Goal: Information Seeking & Learning: Check status

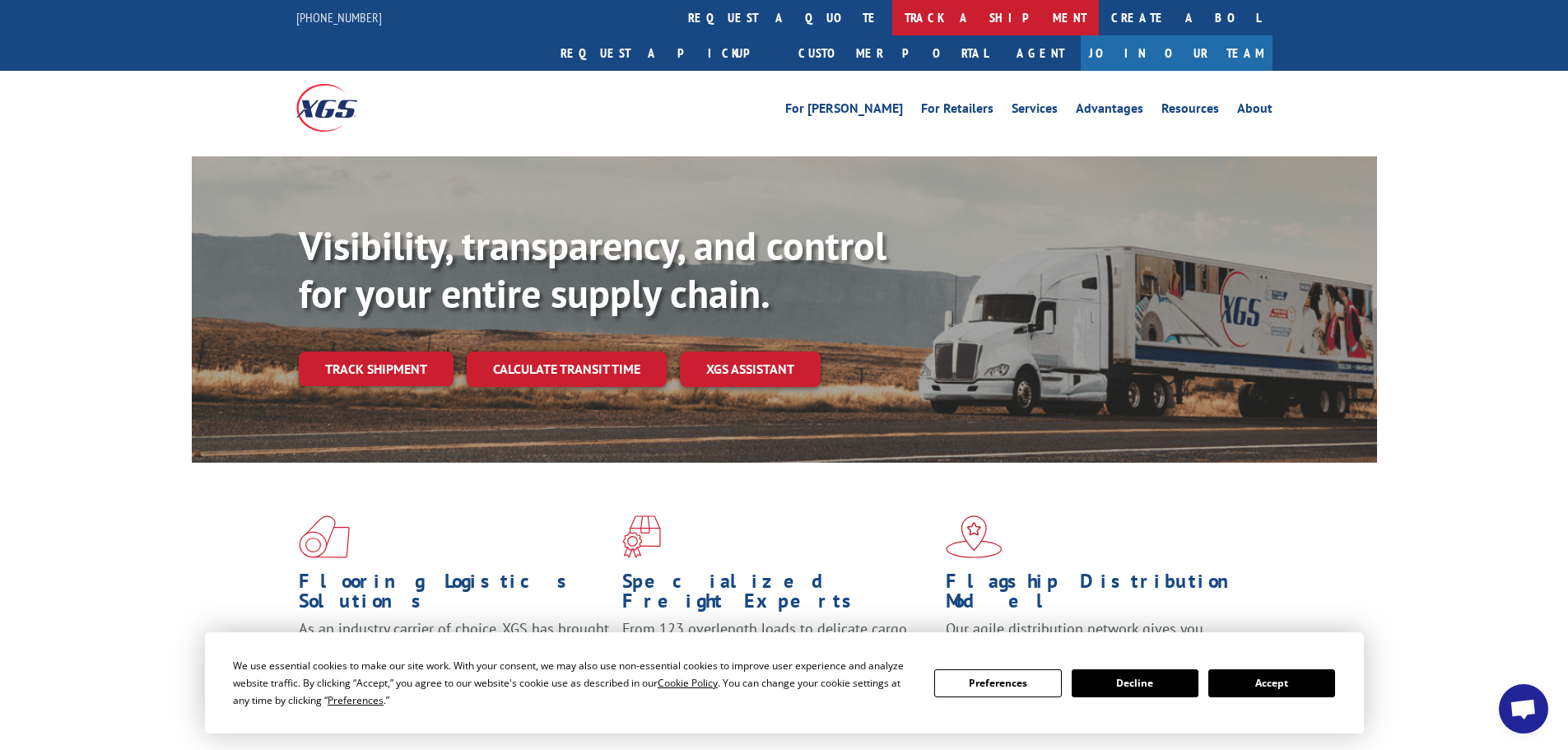
click at [892, 17] on link "track a shipment" at bounding box center [995, 17] width 207 height 35
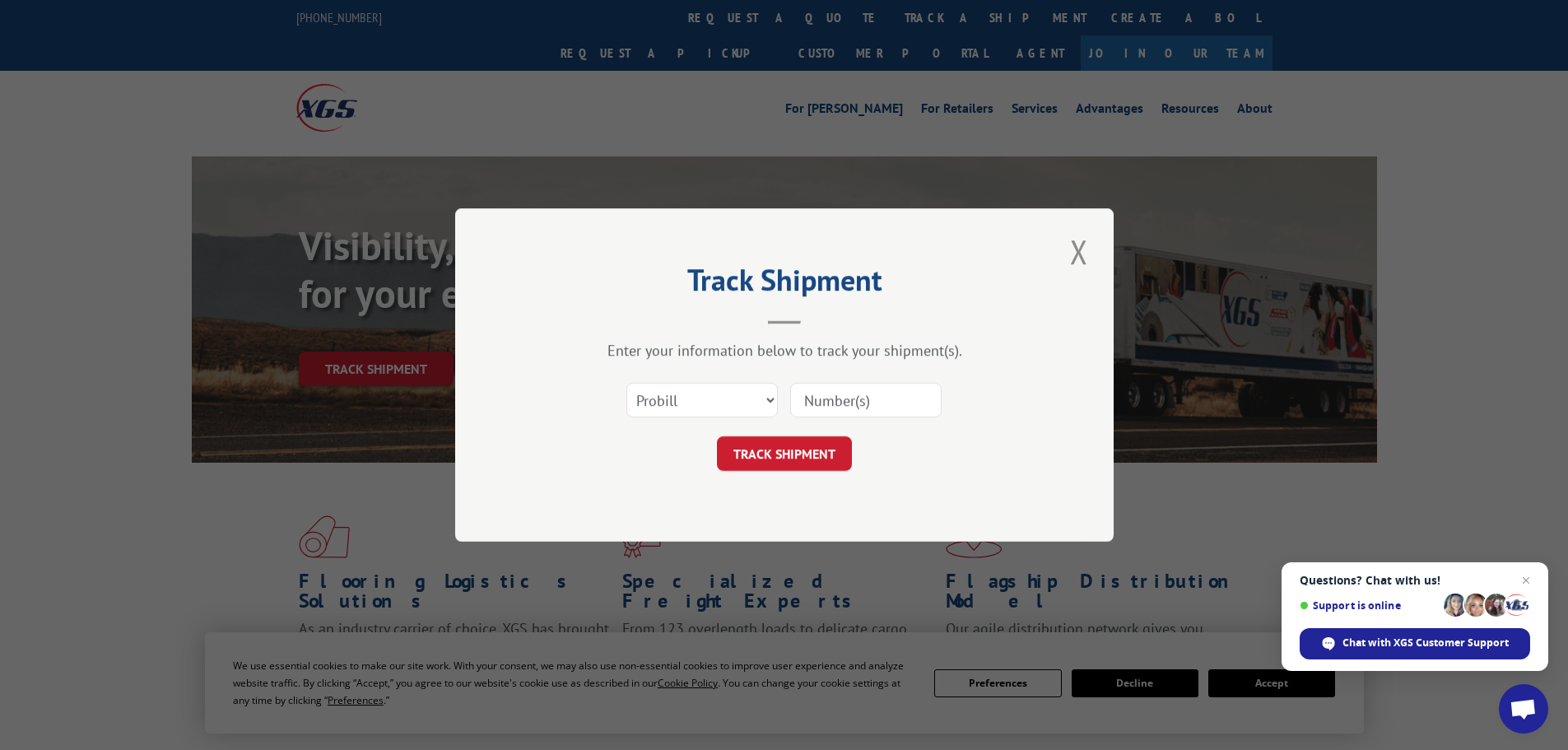
click at [851, 399] on input at bounding box center [866, 400] width 152 height 35
paste input "17460978"
type input "17460978"
click at [792, 458] on button "TRACK SHIPMENT" at bounding box center [784, 454] width 135 height 35
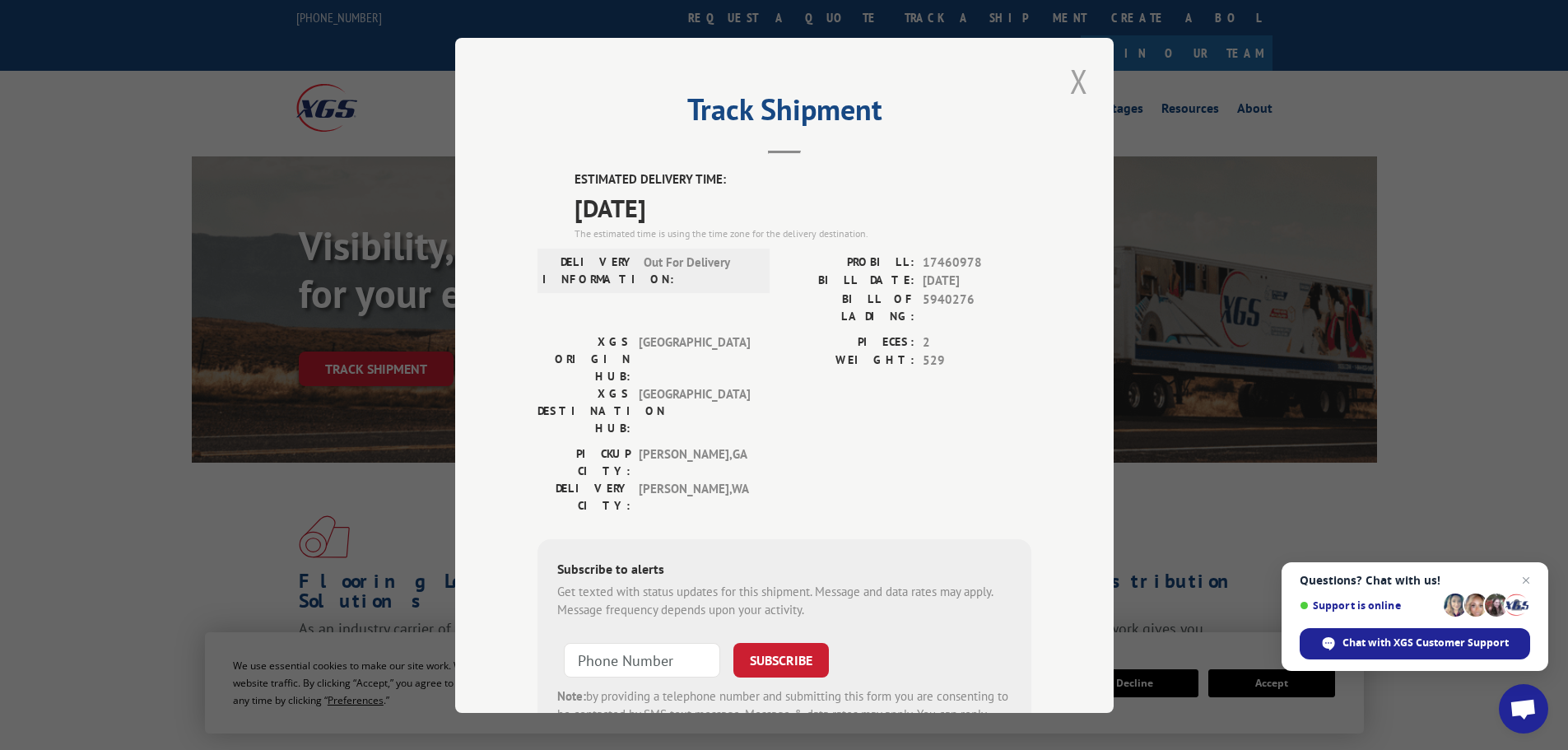
click at [1065, 85] on button "Close modal" at bounding box center [1078, 81] width 28 height 45
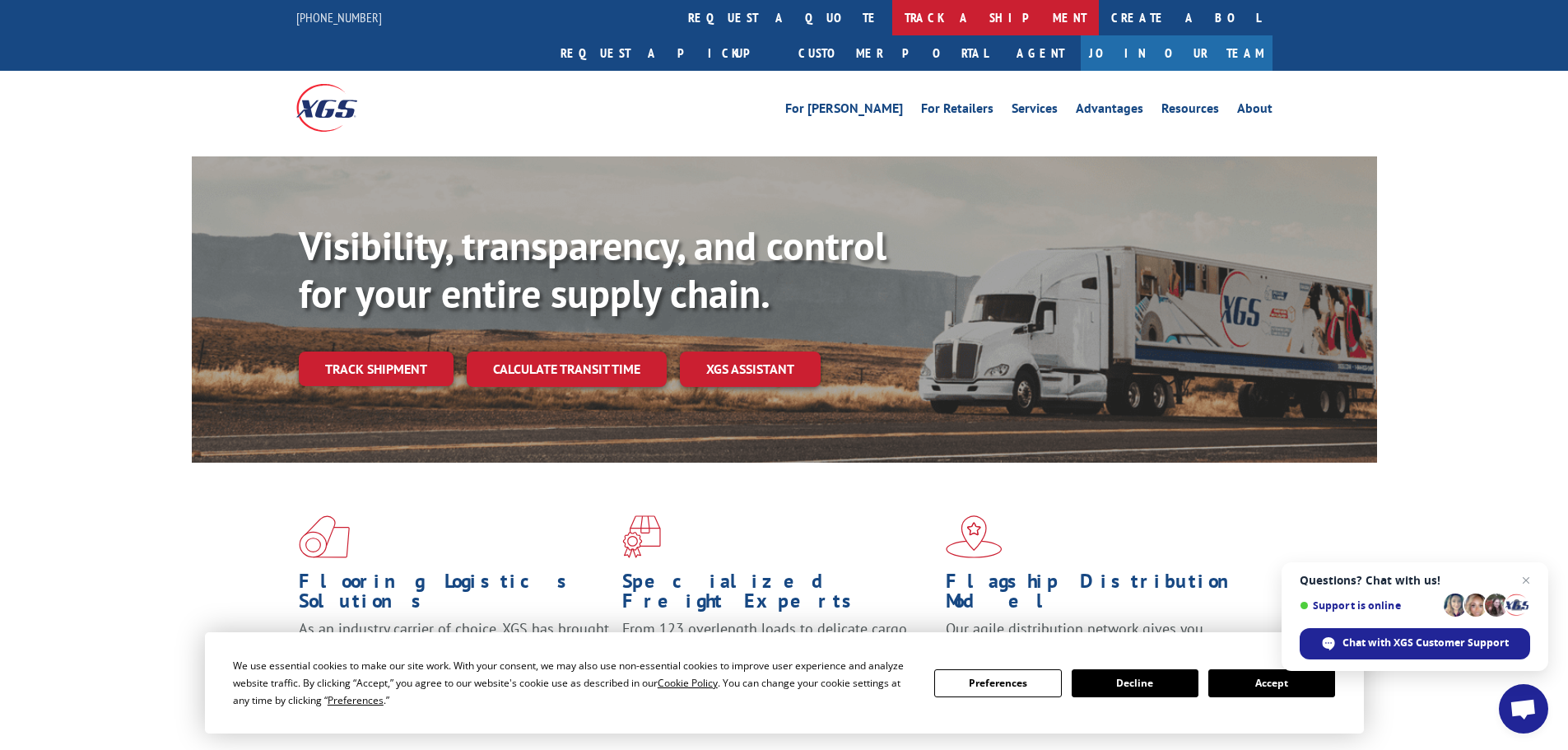
click at [892, 17] on link "track a shipment" at bounding box center [995, 17] width 207 height 35
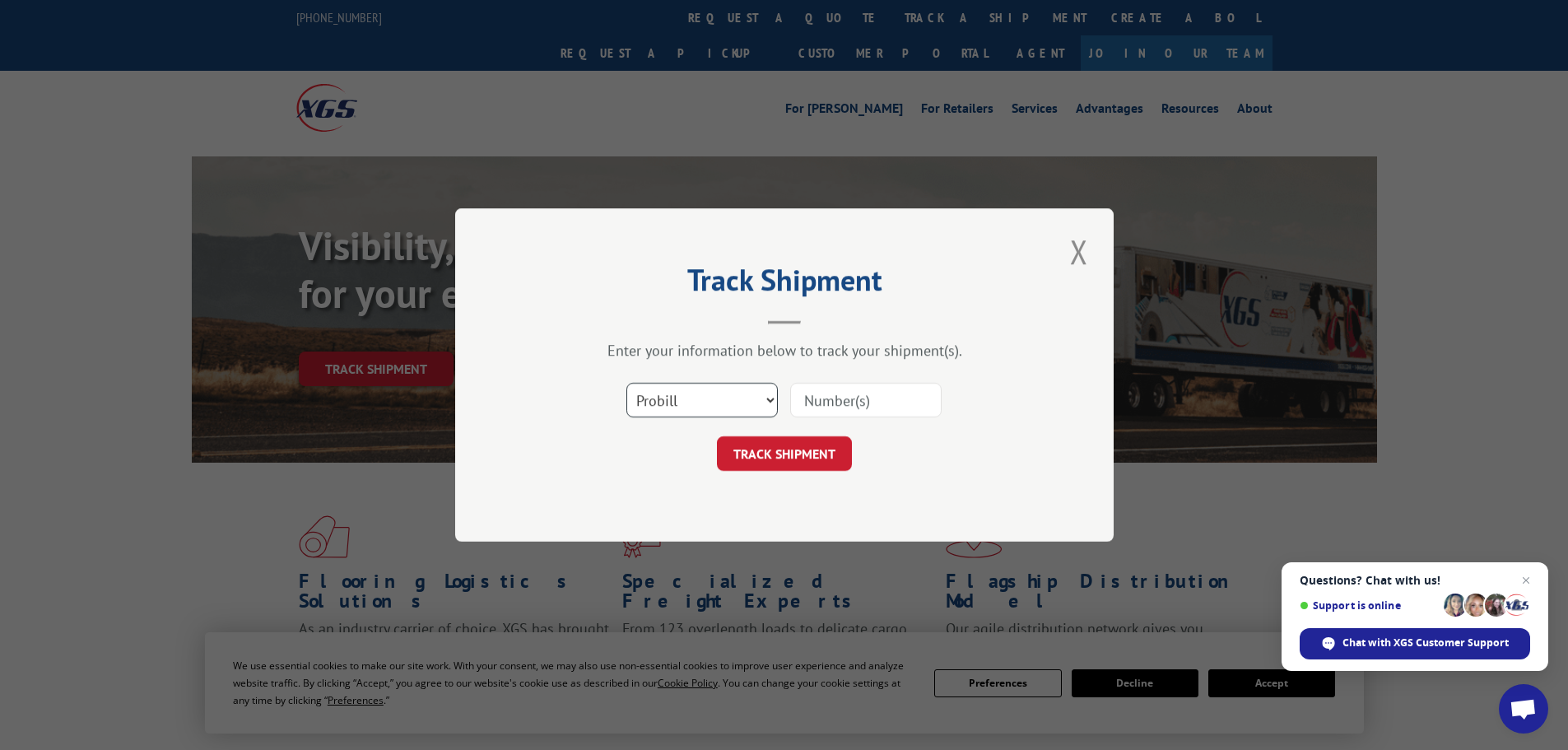
click at [704, 408] on select "Select category... Probill BOL PO" at bounding box center [701, 400] width 152 height 35
select select "bol"
click at [626, 383] on select "Select category... Probill BOL PO" at bounding box center [701, 400] width 152 height 35
click at [838, 396] on input at bounding box center [866, 400] width 152 height 35
paste input "4856115"
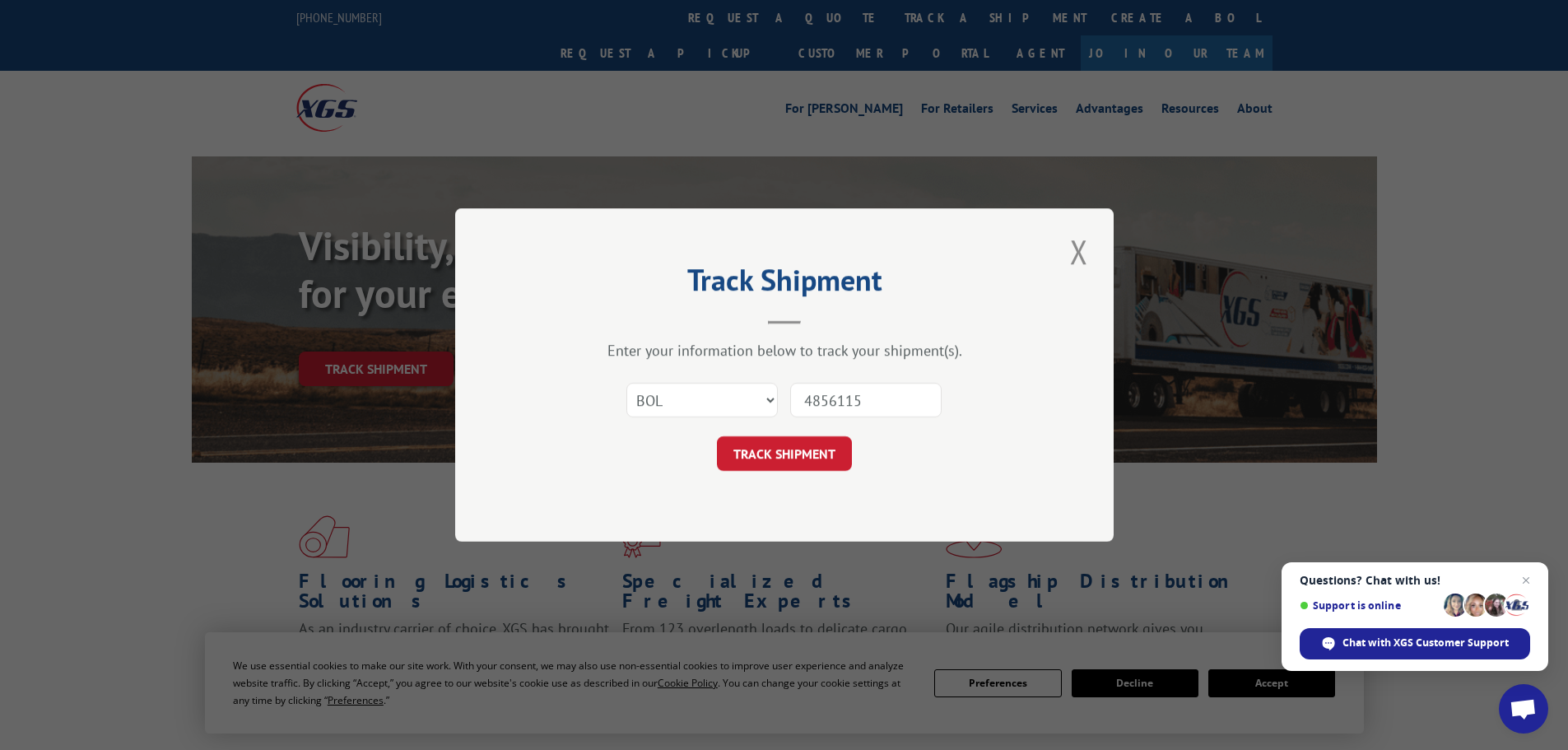
type input "4856115"
drag, startPoint x: 776, startPoint y: 473, endPoint x: 797, endPoint y: 460, distance: 24.7
click at [777, 473] on div "Track Shipment Enter your information below to track your shipment(s). Select c…" at bounding box center [784, 374] width 658 height 333
click at [797, 455] on button "TRACK SHIPMENT" at bounding box center [784, 454] width 135 height 35
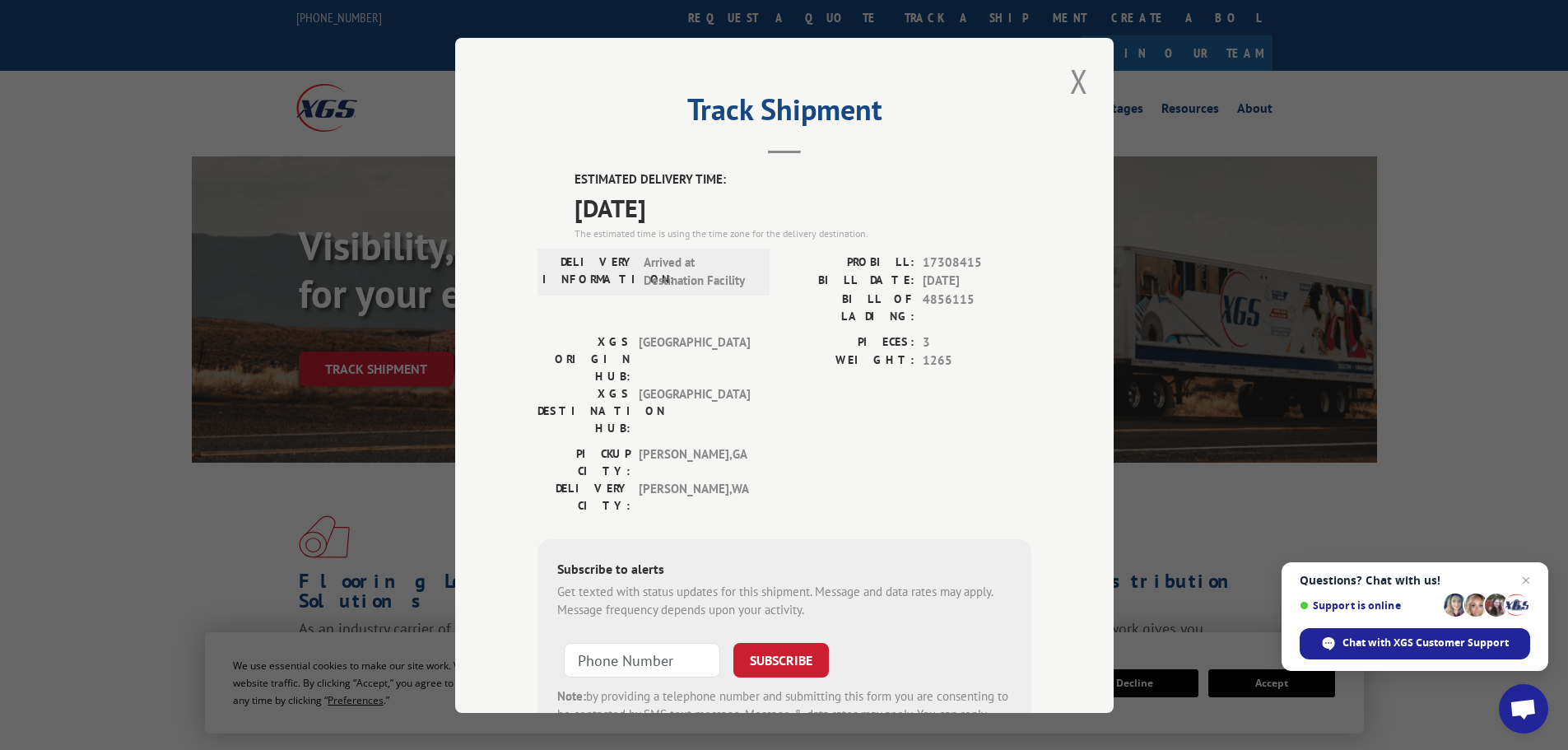
click at [1066, 80] on button "Close modal" at bounding box center [1078, 81] width 28 height 45
